Goal: Task Accomplishment & Management: Complete application form

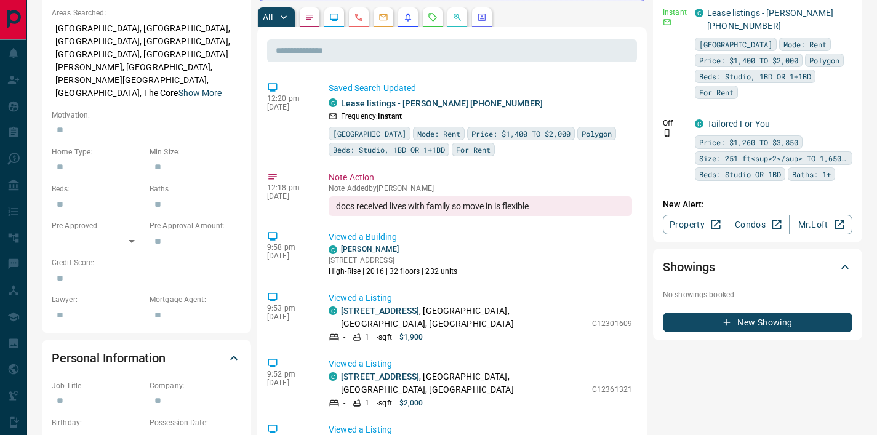
scroll to position [476, 0]
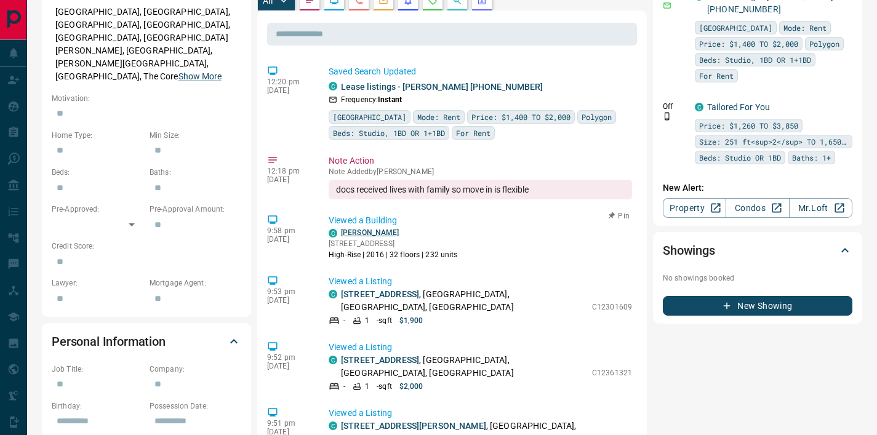
click at [371, 228] on link "[PERSON_NAME]" at bounding box center [370, 232] width 58 height 9
click at [253, 126] on div "**********" at bounding box center [452, 297] width 820 height 1521
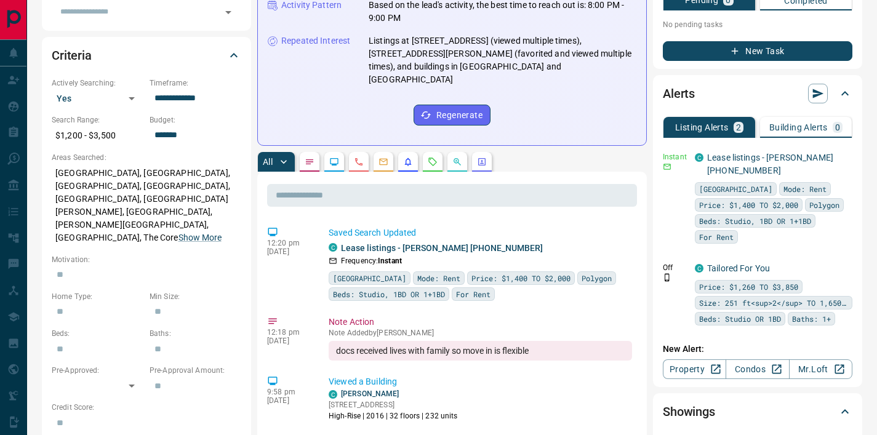
scroll to position [0, 0]
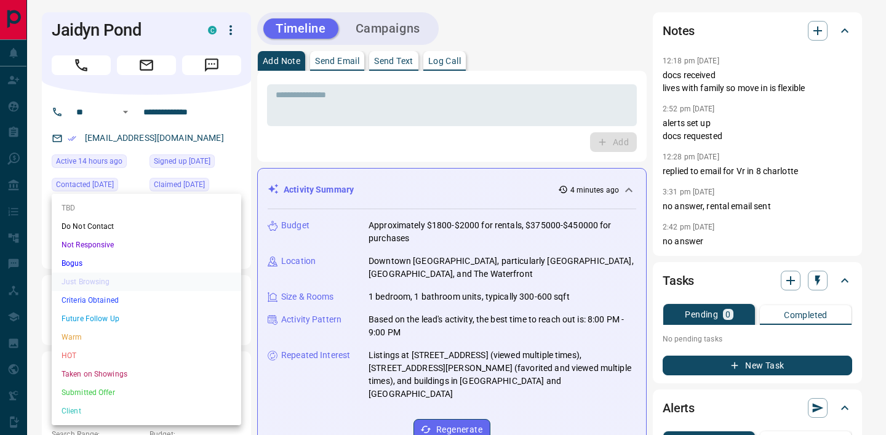
click at [117, 300] on li "Criteria Obtained" at bounding box center [146, 300] width 189 height 18
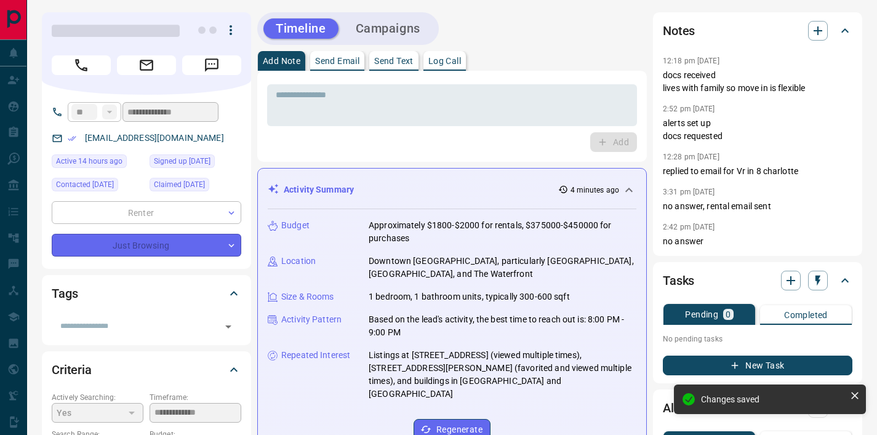
type input "*"
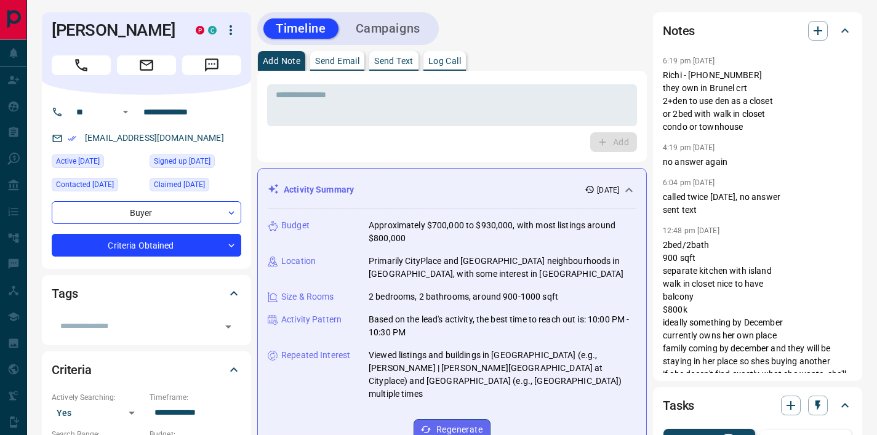
click at [358, 126] on div "* ​ Add" at bounding box center [452, 116] width 370 height 71
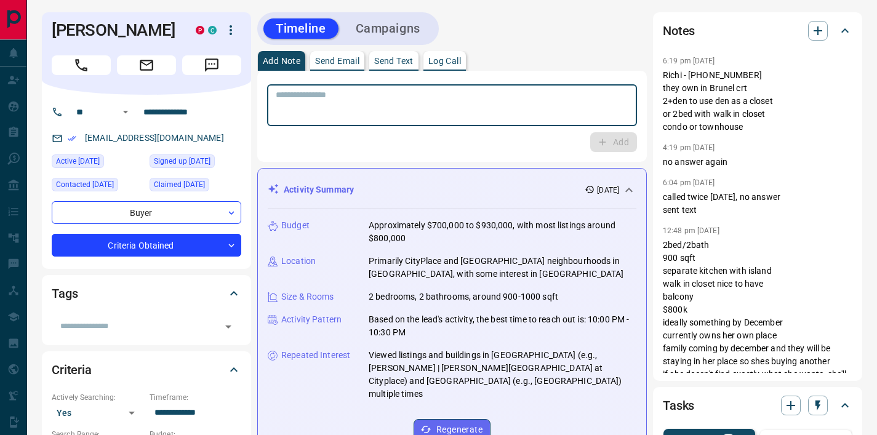
click at [358, 111] on textarea at bounding box center [452, 105] width 352 height 31
type textarea "*"
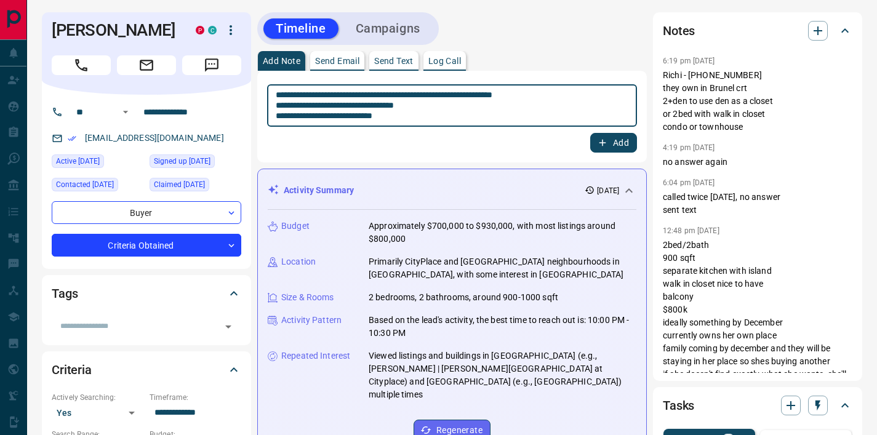
type textarea "**********"
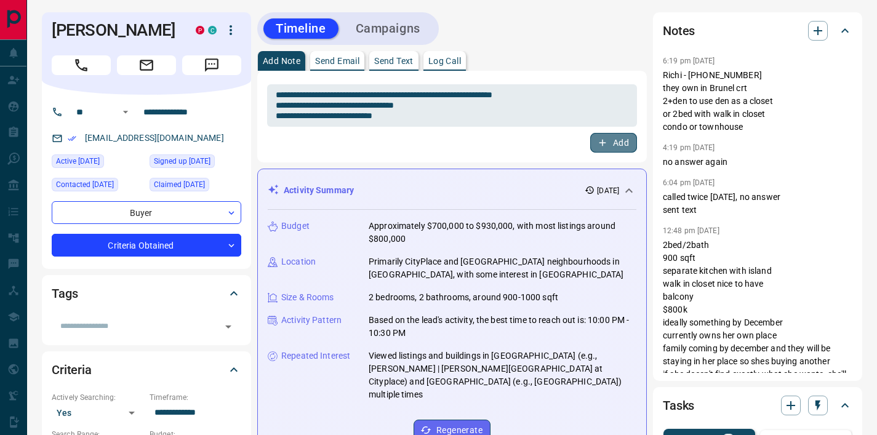
click at [611, 144] on button "Add" at bounding box center [613, 143] width 47 height 20
